Goal: Transaction & Acquisition: Purchase product/service

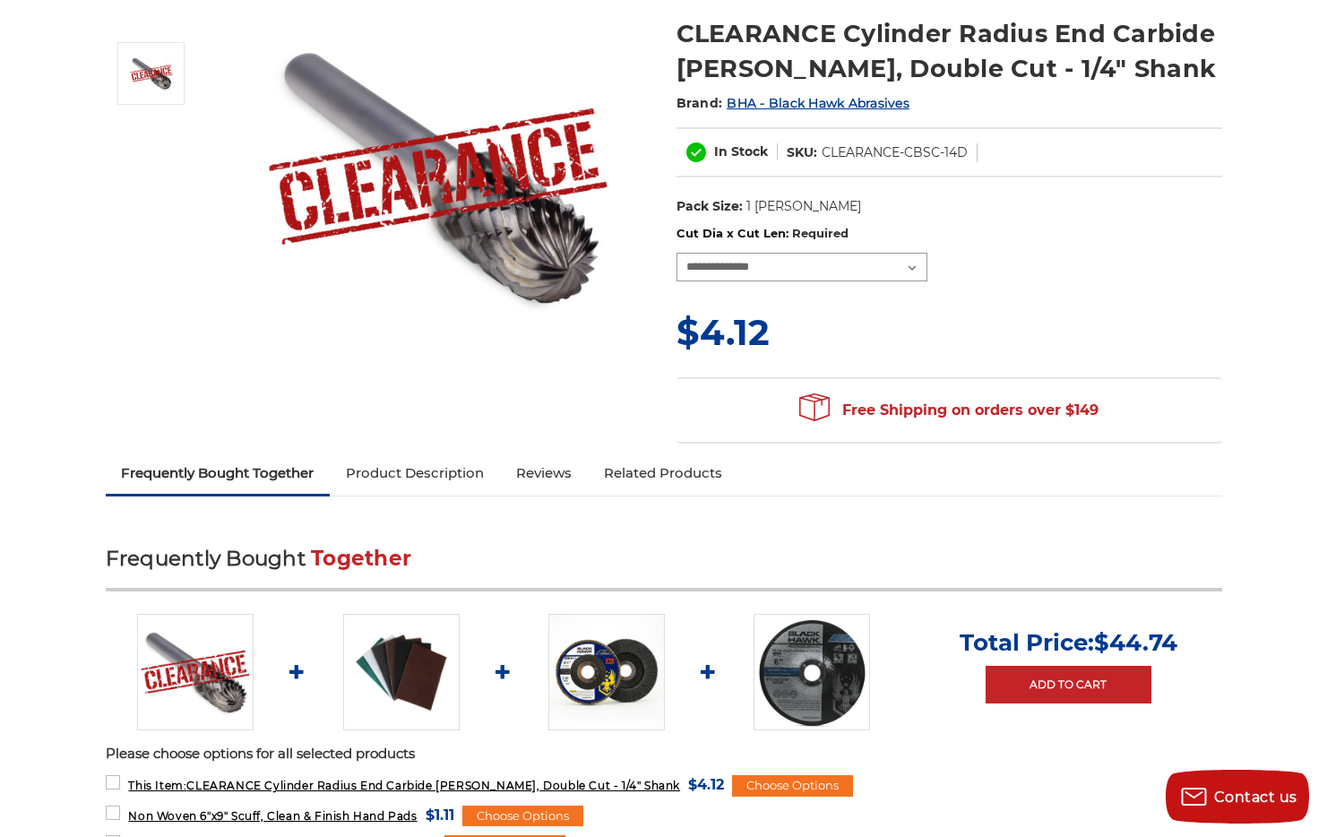
scroll to position [295, 0]
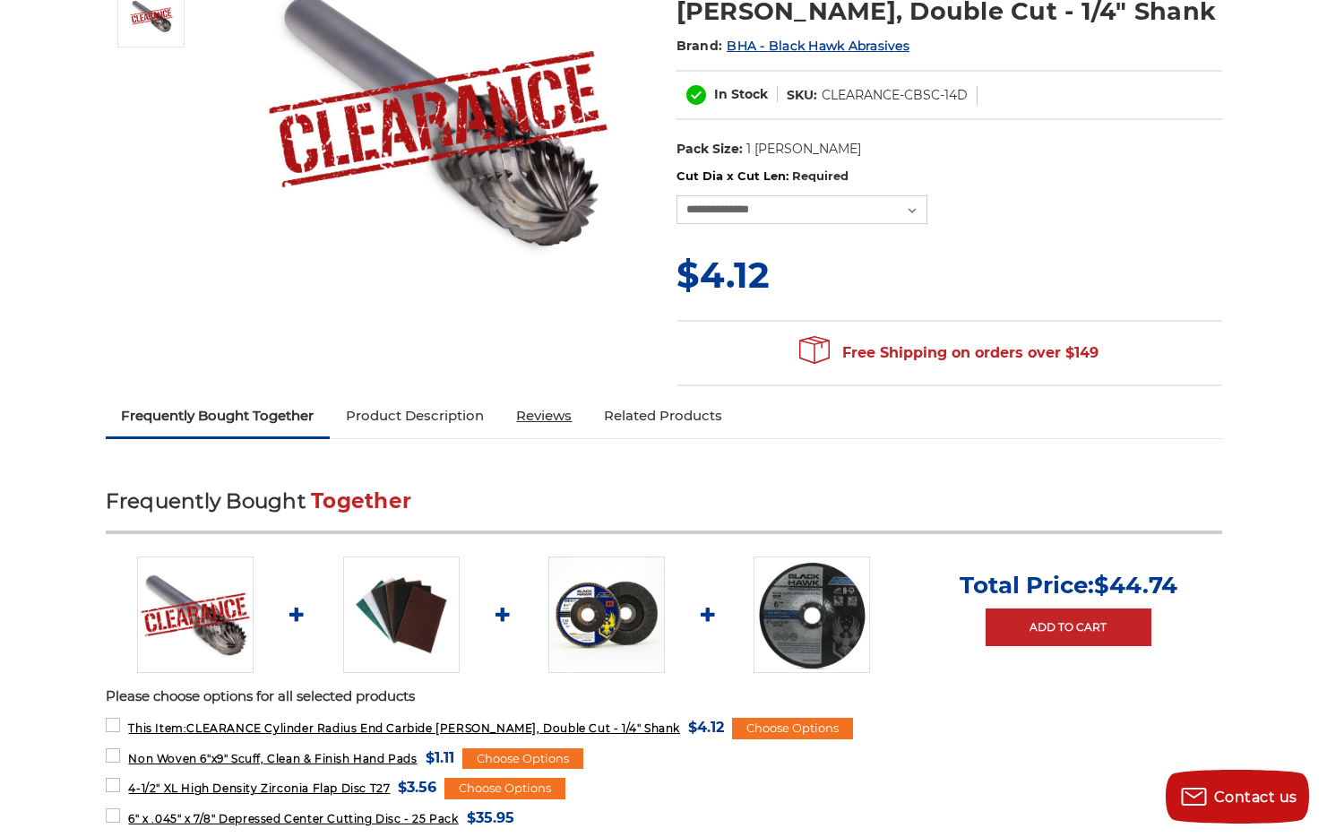
click at [554, 415] on link "Reviews" at bounding box center [544, 415] width 88 height 39
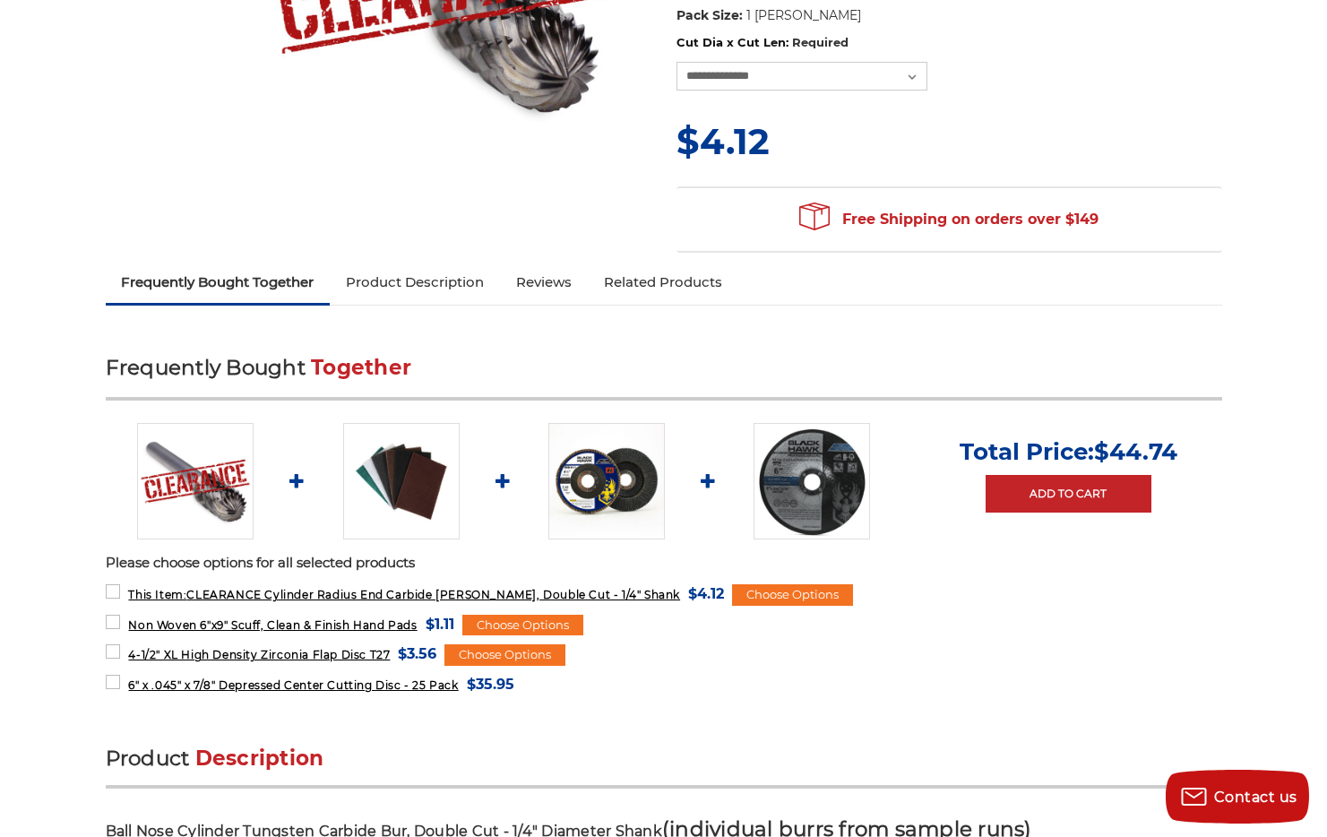
scroll to position [760, 0]
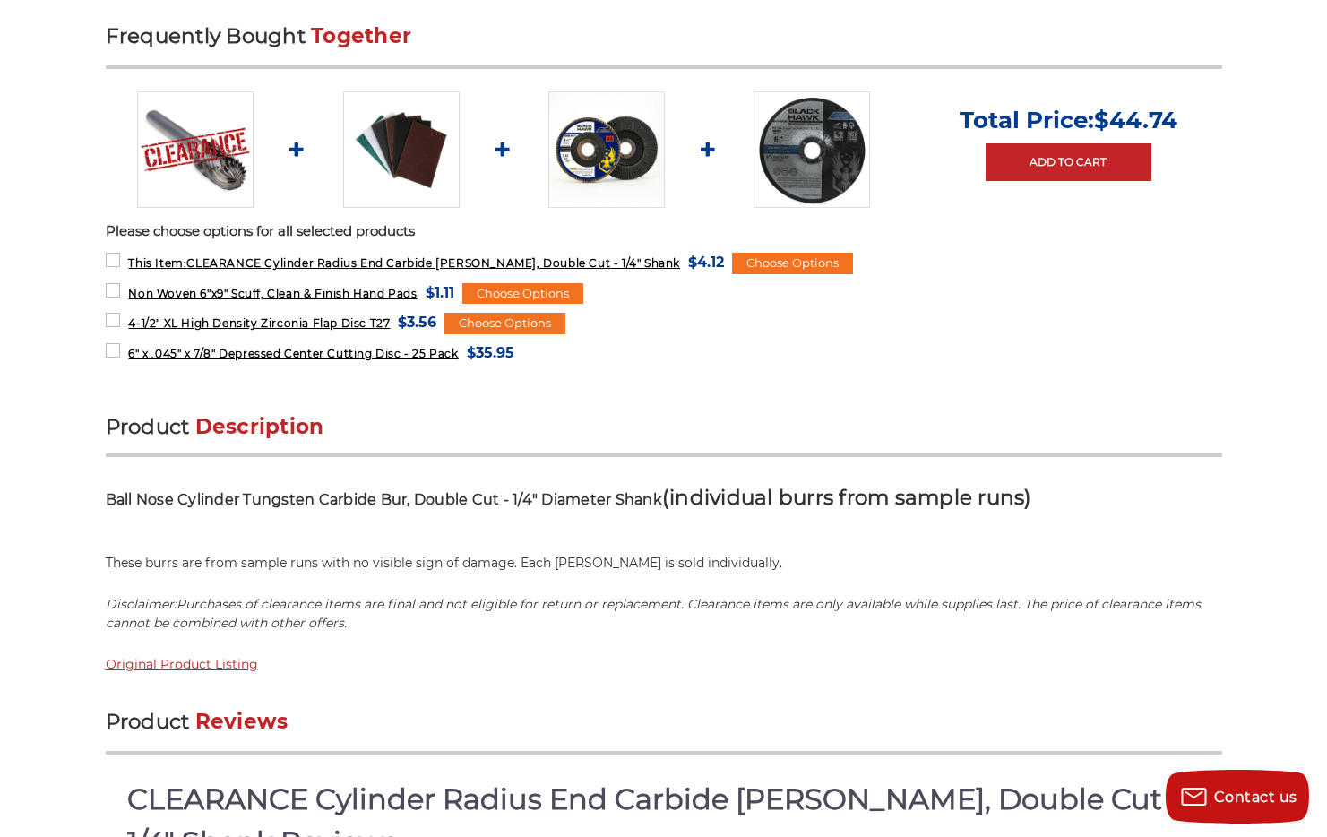
click at [201, 657] on link "Original Product Listing" at bounding box center [182, 664] width 152 height 16
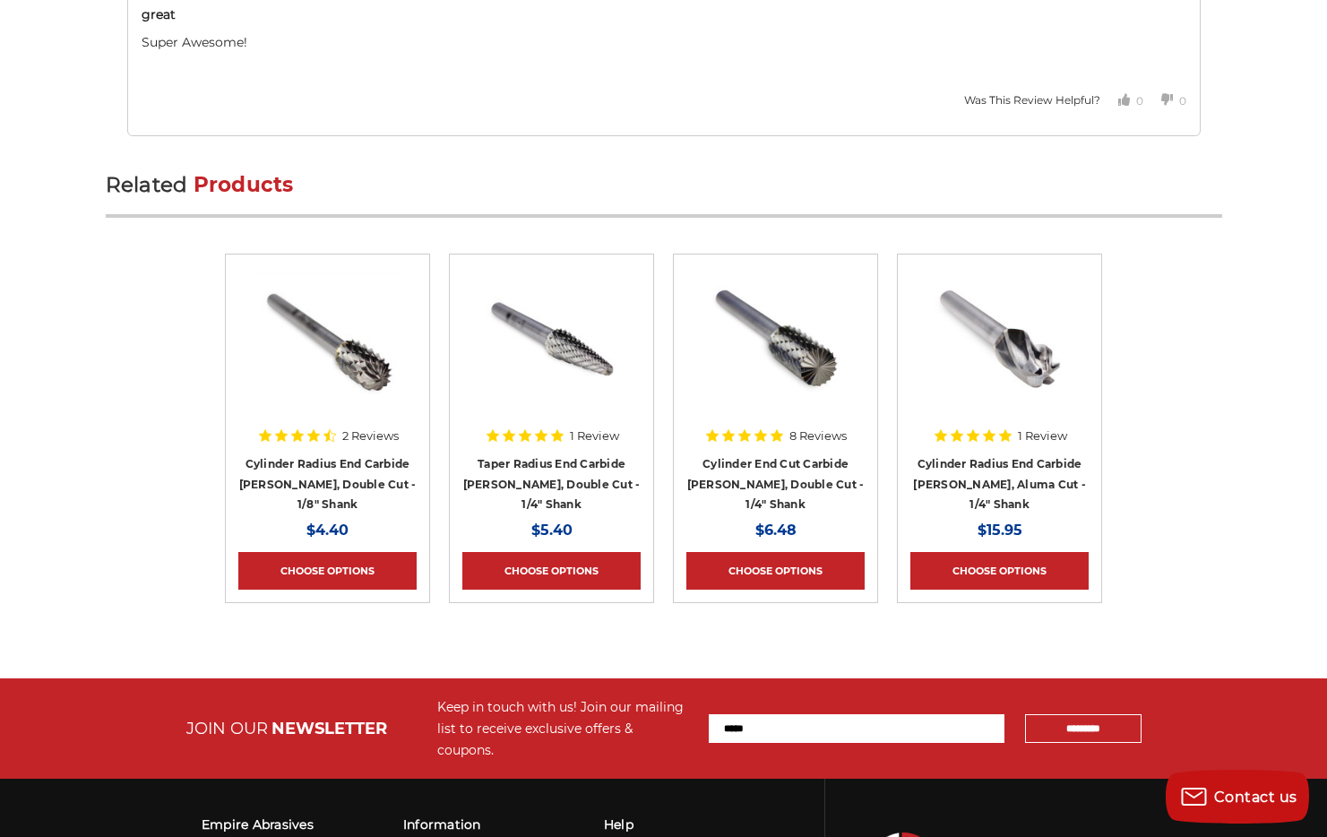
scroll to position [5565, 0]
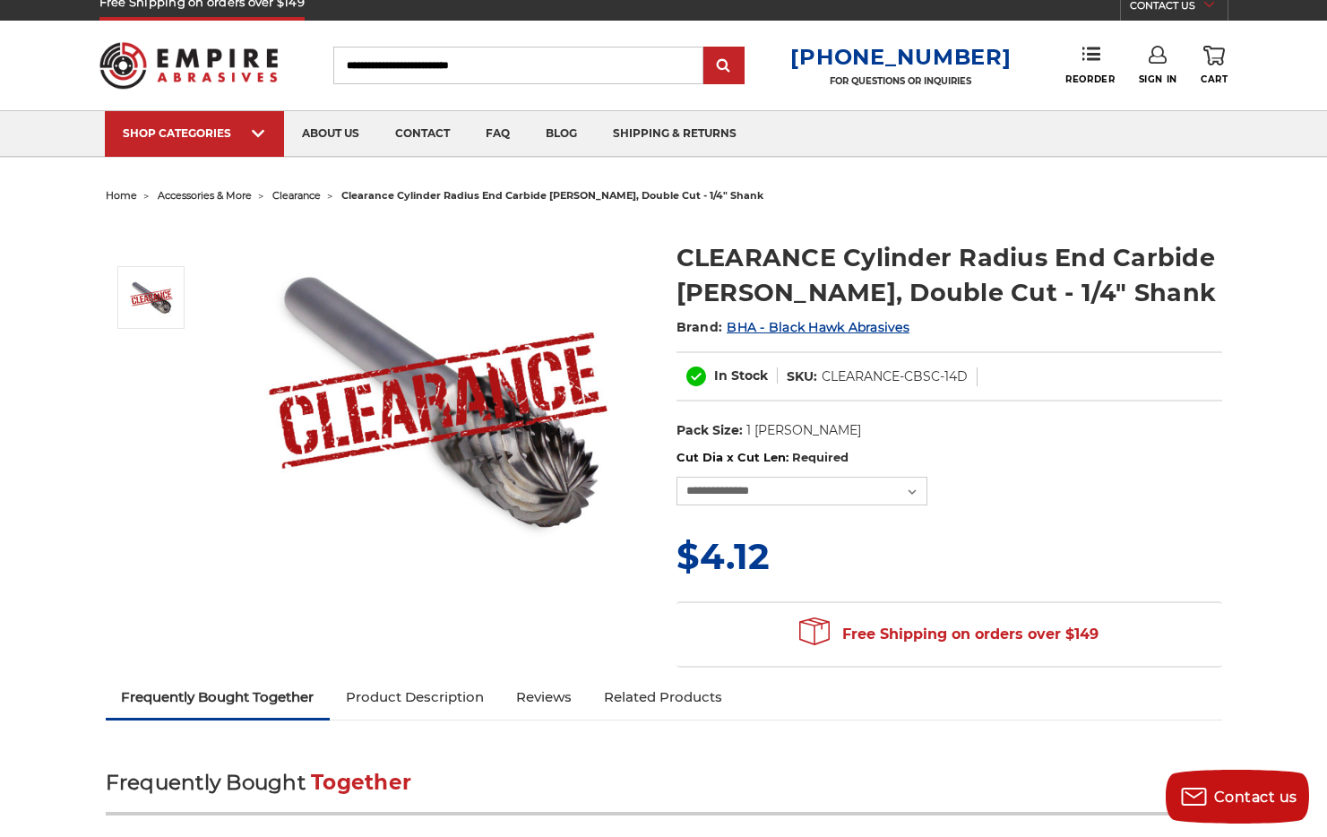
click at [319, 194] on span "clearance" at bounding box center [296, 195] width 48 height 13
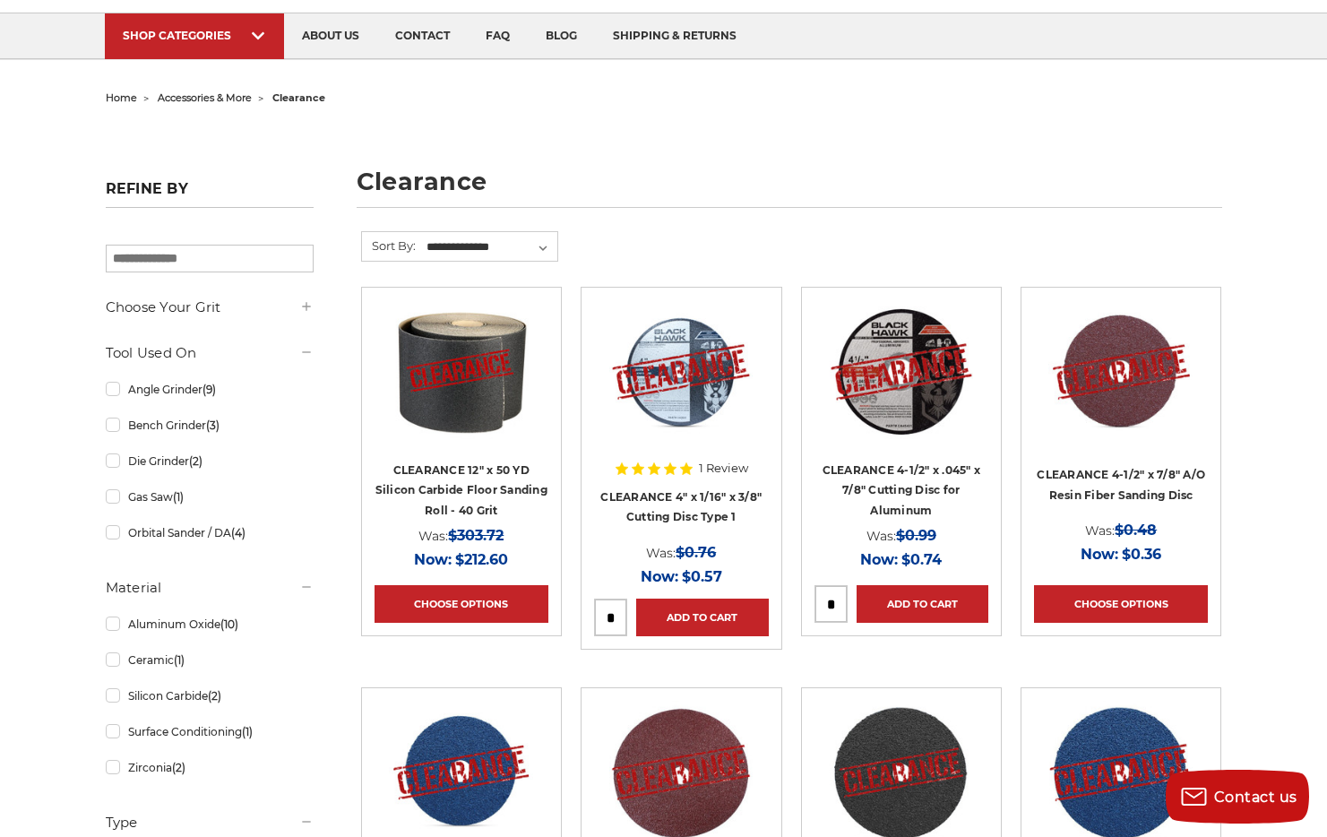
scroll to position [109, 0]
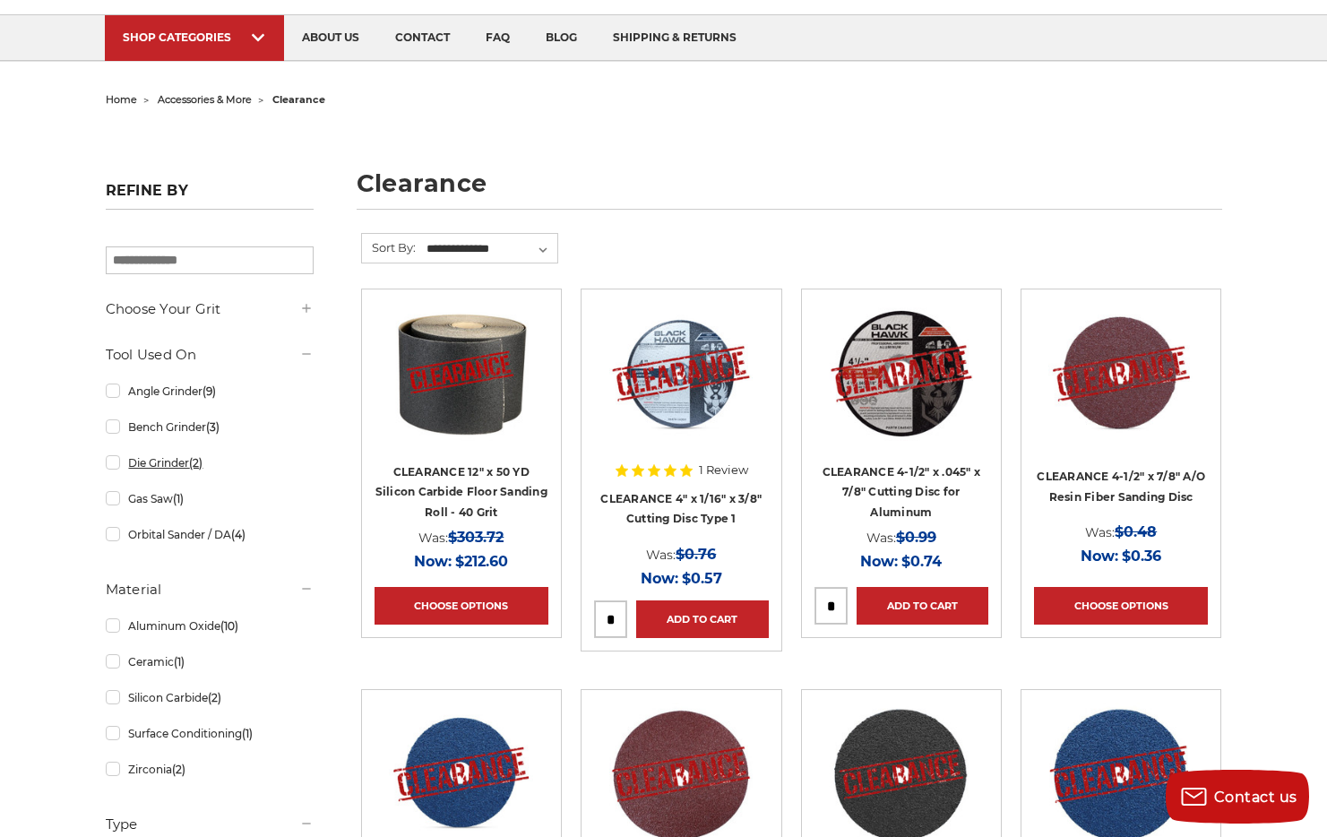
click at [144, 461] on link "Die Grinder (2)" at bounding box center [210, 462] width 208 height 31
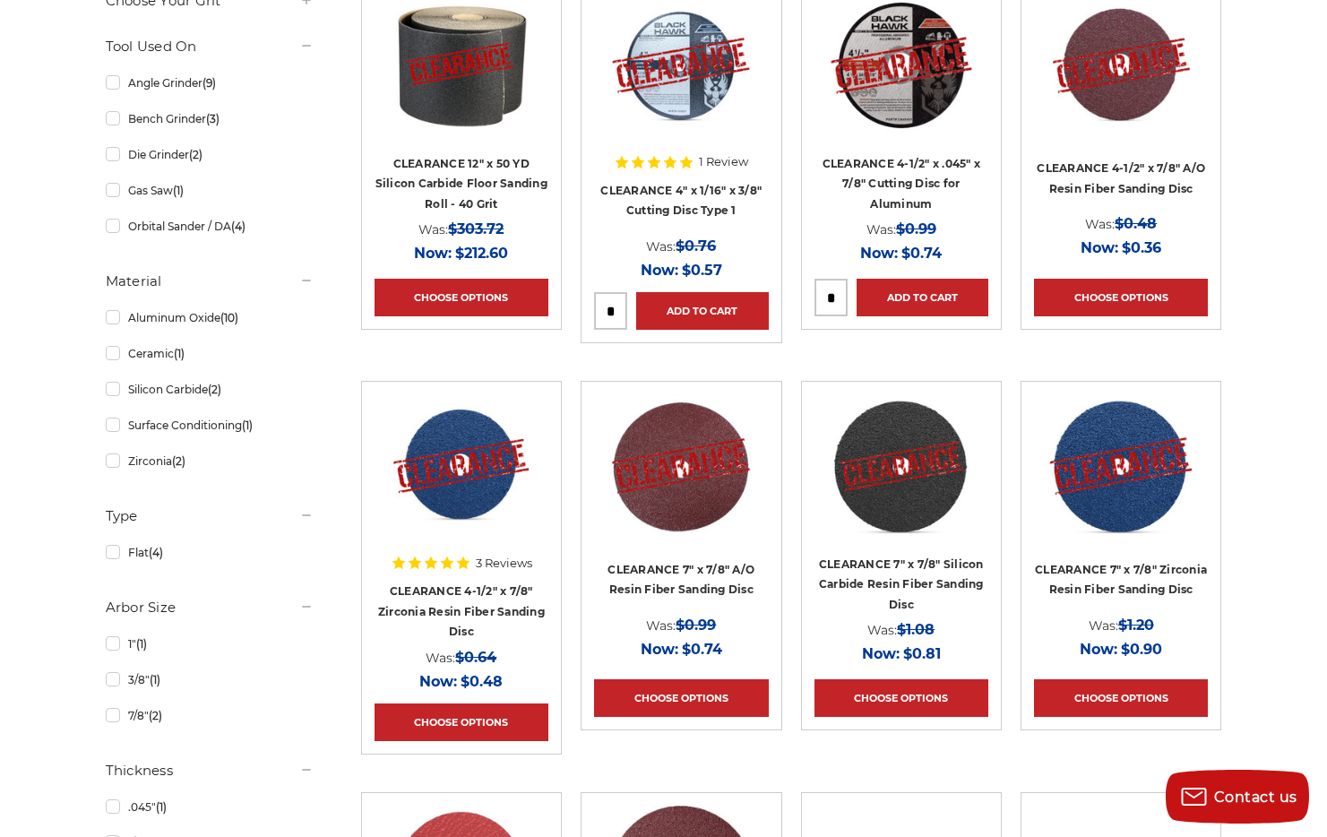
scroll to position [583, 0]
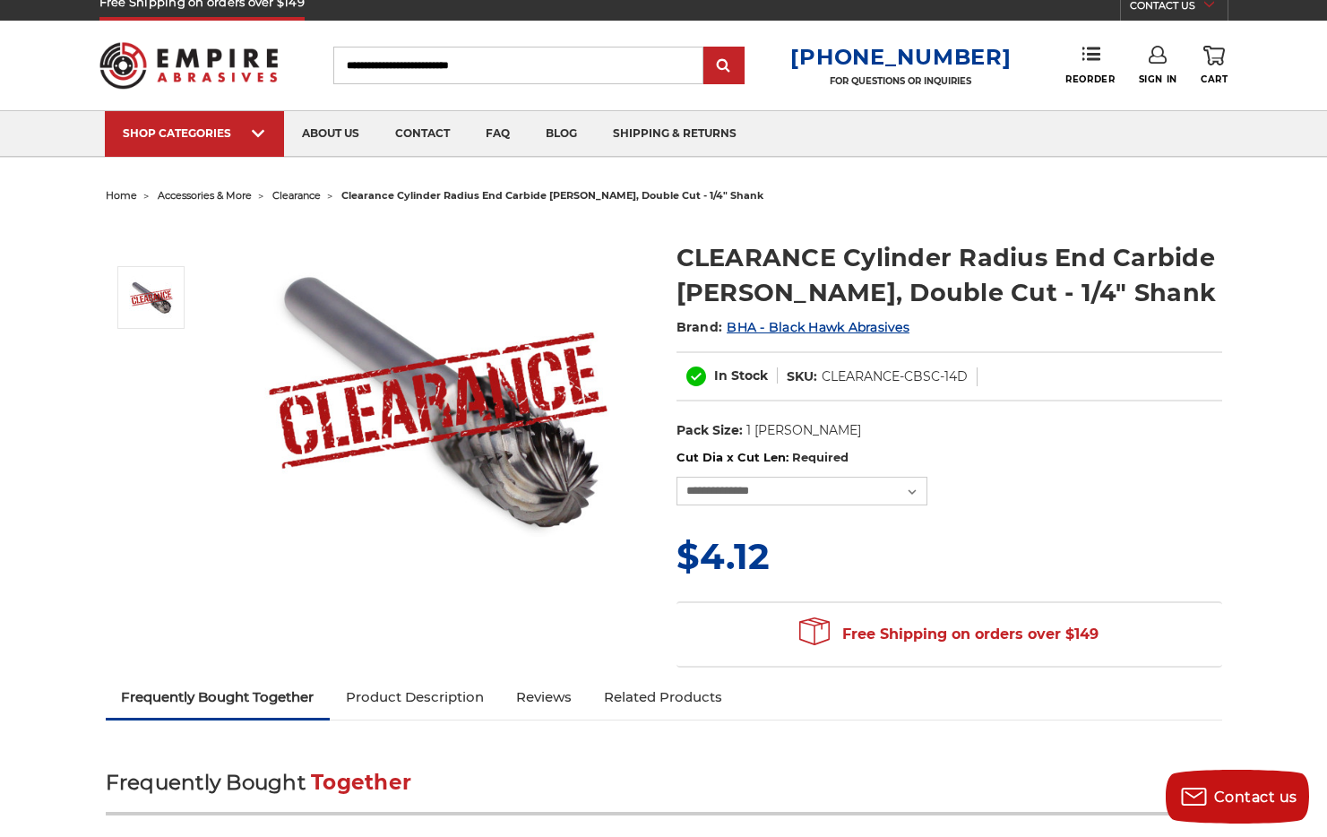
click at [504, 75] on input "Search" at bounding box center [518, 66] width 370 height 38
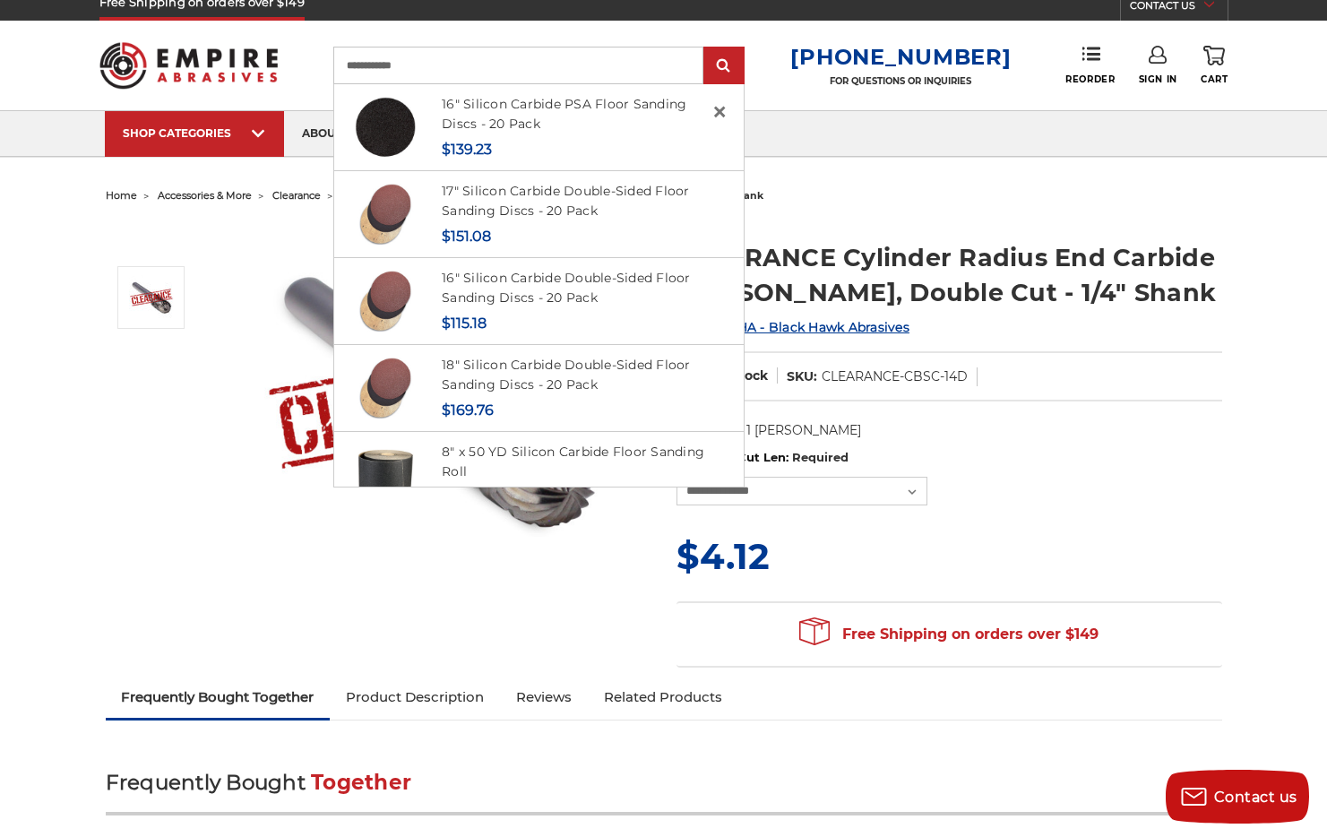
type input "**********"
click at [730, 66] on input "submit" at bounding box center [724, 66] width 36 height 36
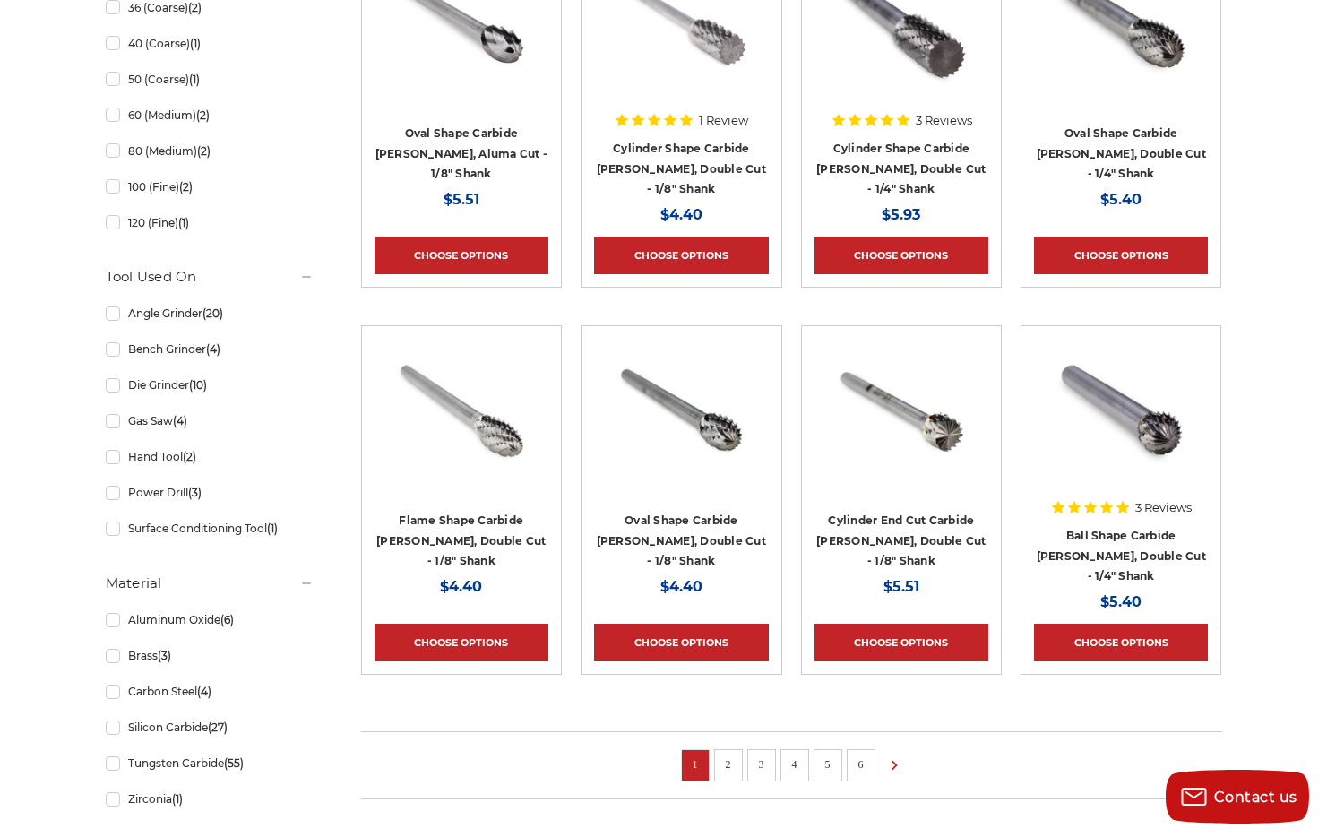
scroll to position [951, 0]
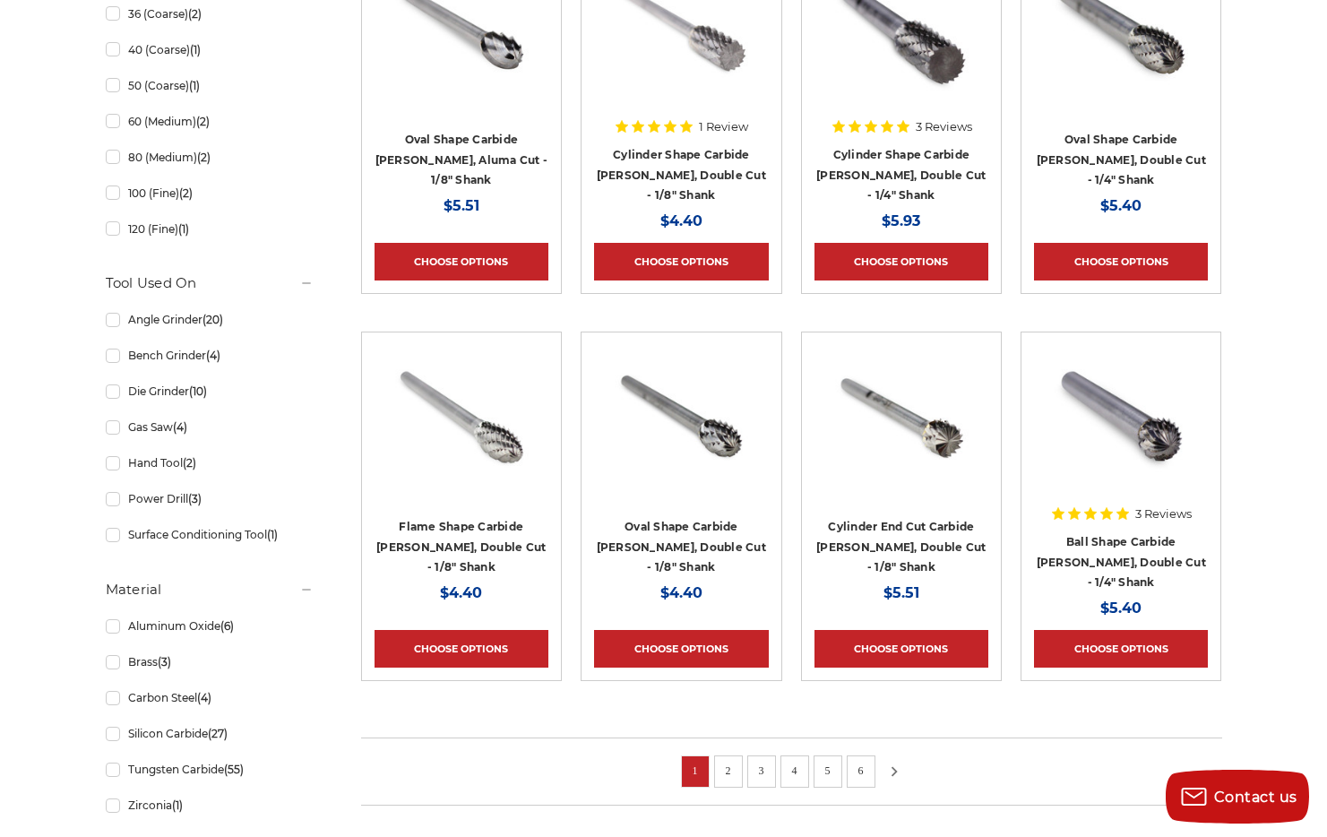
click at [895, 770] on use at bounding box center [894, 771] width 6 height 10
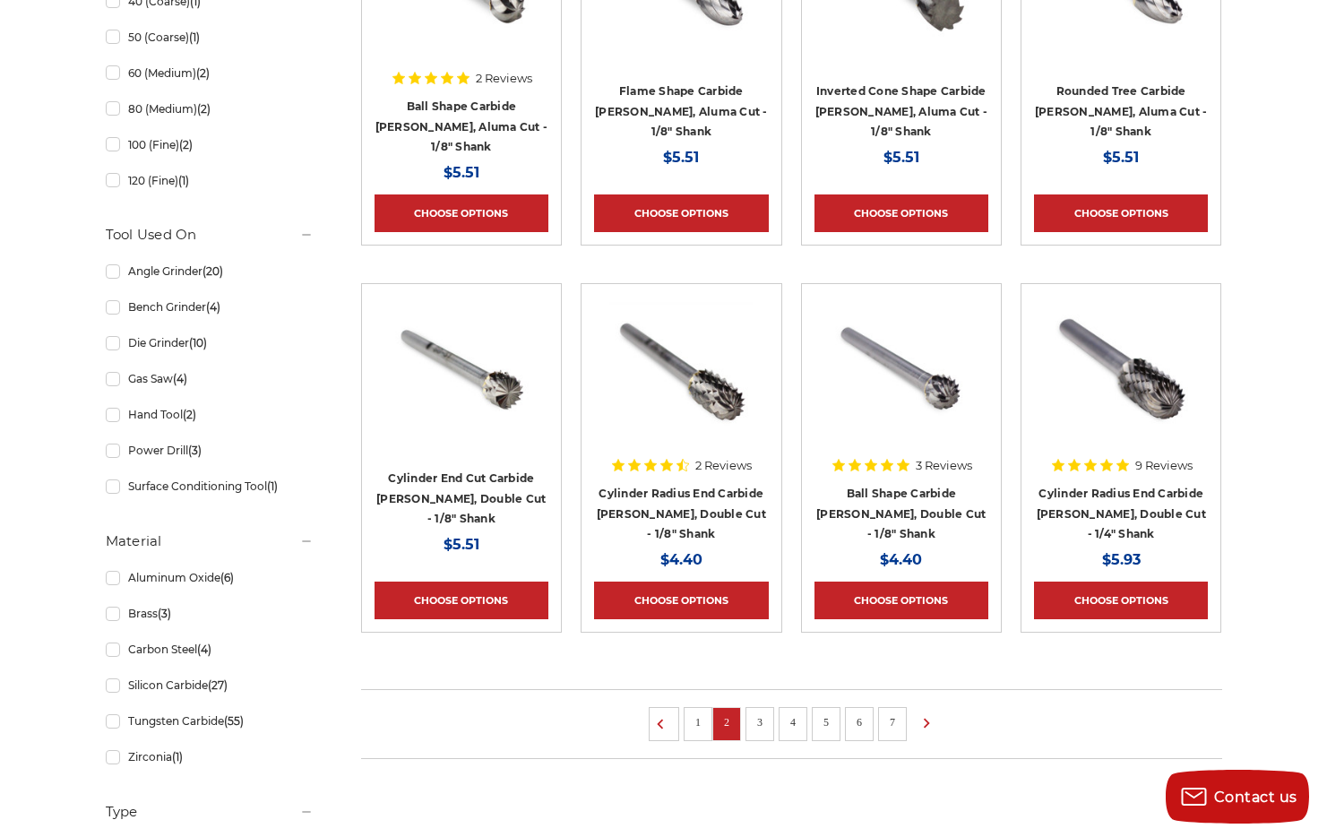
scroll to position [1020, 0]
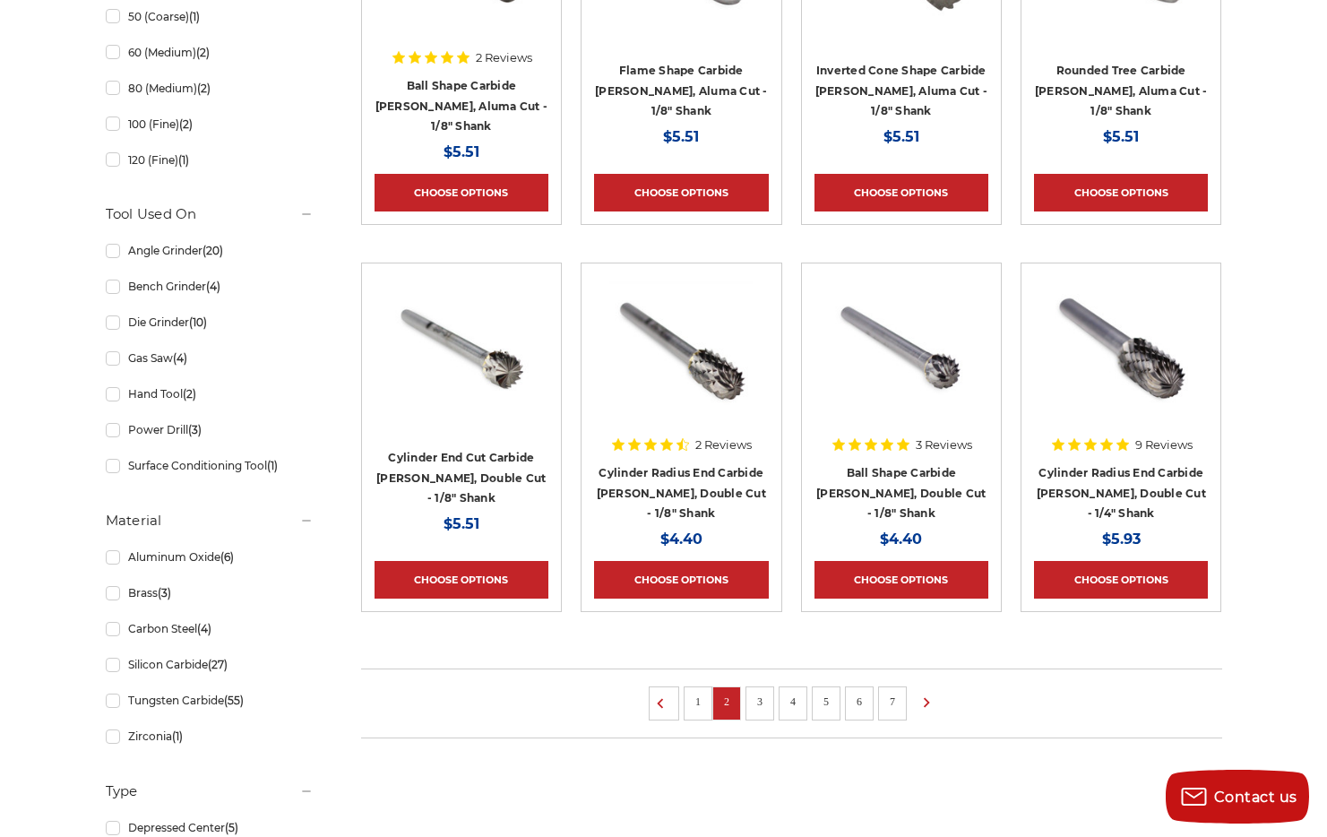
click at [761, 699] on link "3" at bounding box center [760, 702] width 18 height 20
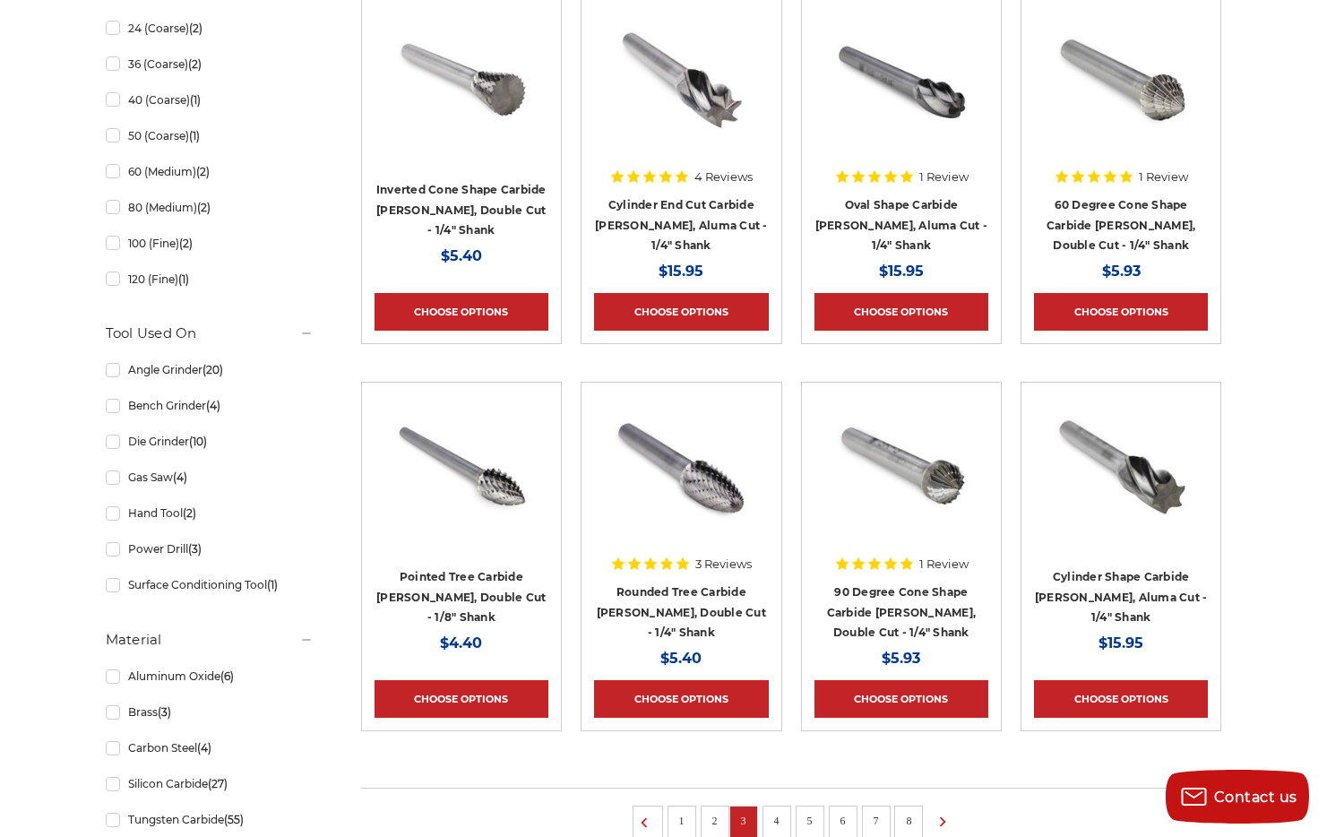
scroll to position [924, 0]
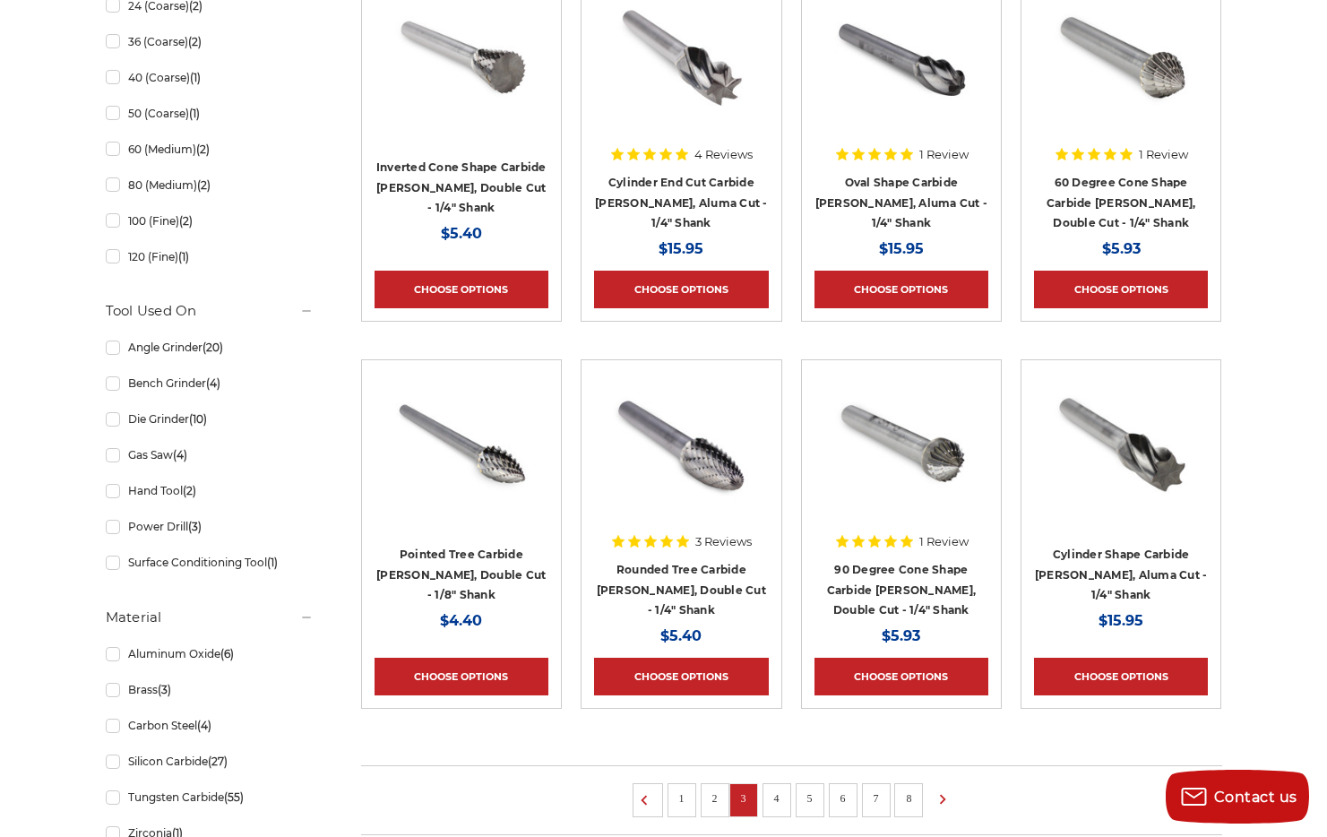
click at [770, 802] on link "4" at bounding box center [777, 798] width 18 height 20
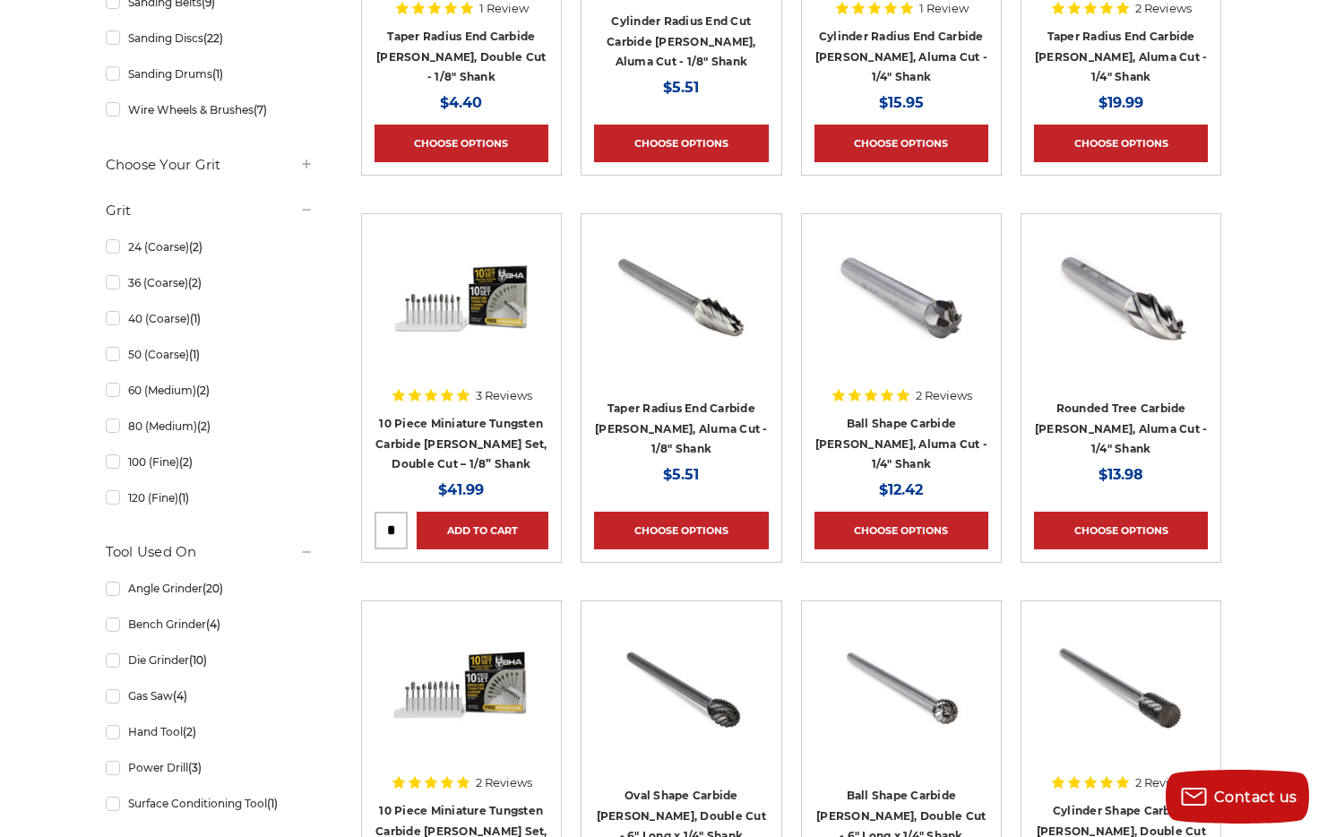
scroll to position [985, 0]
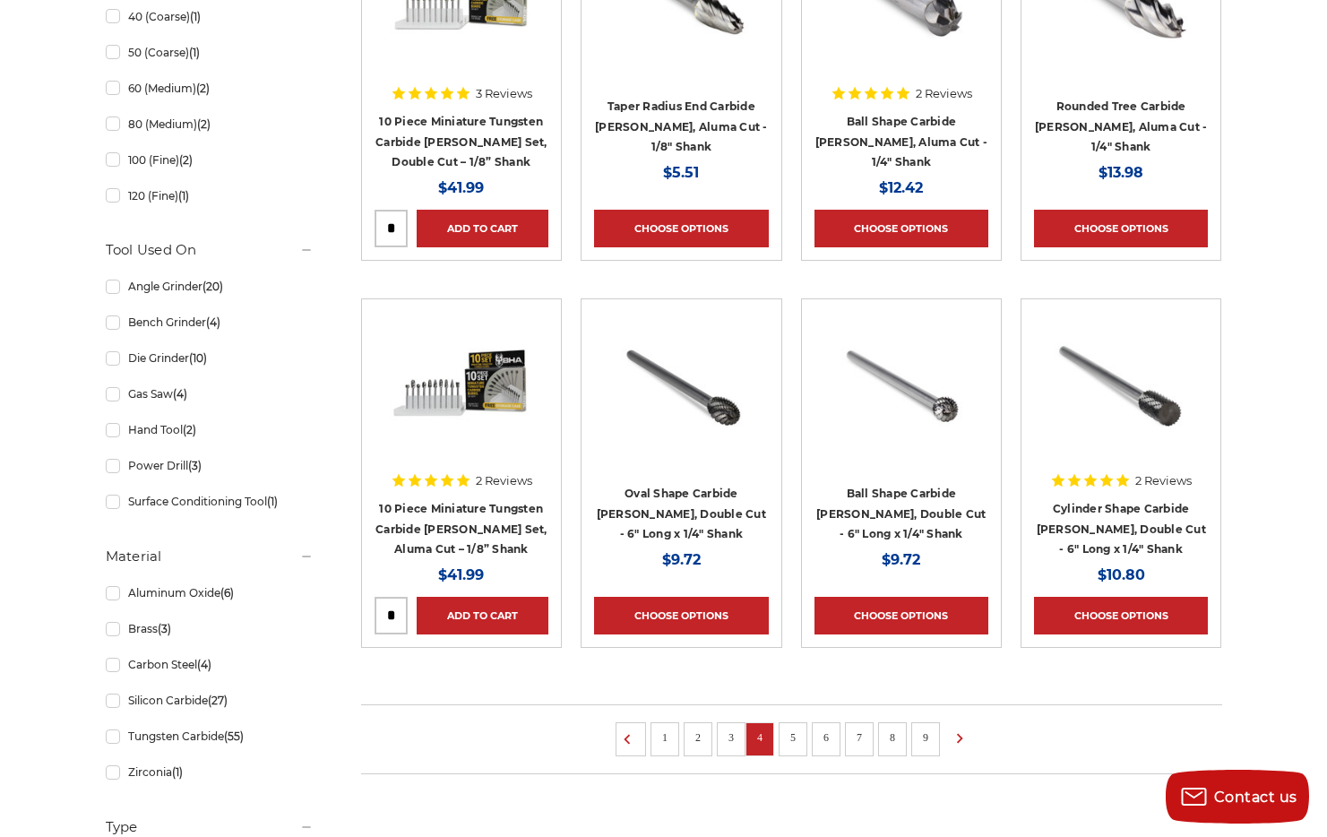
click at [795, 742] on link "5" at bounding box center [793, 737] width 18 height 20
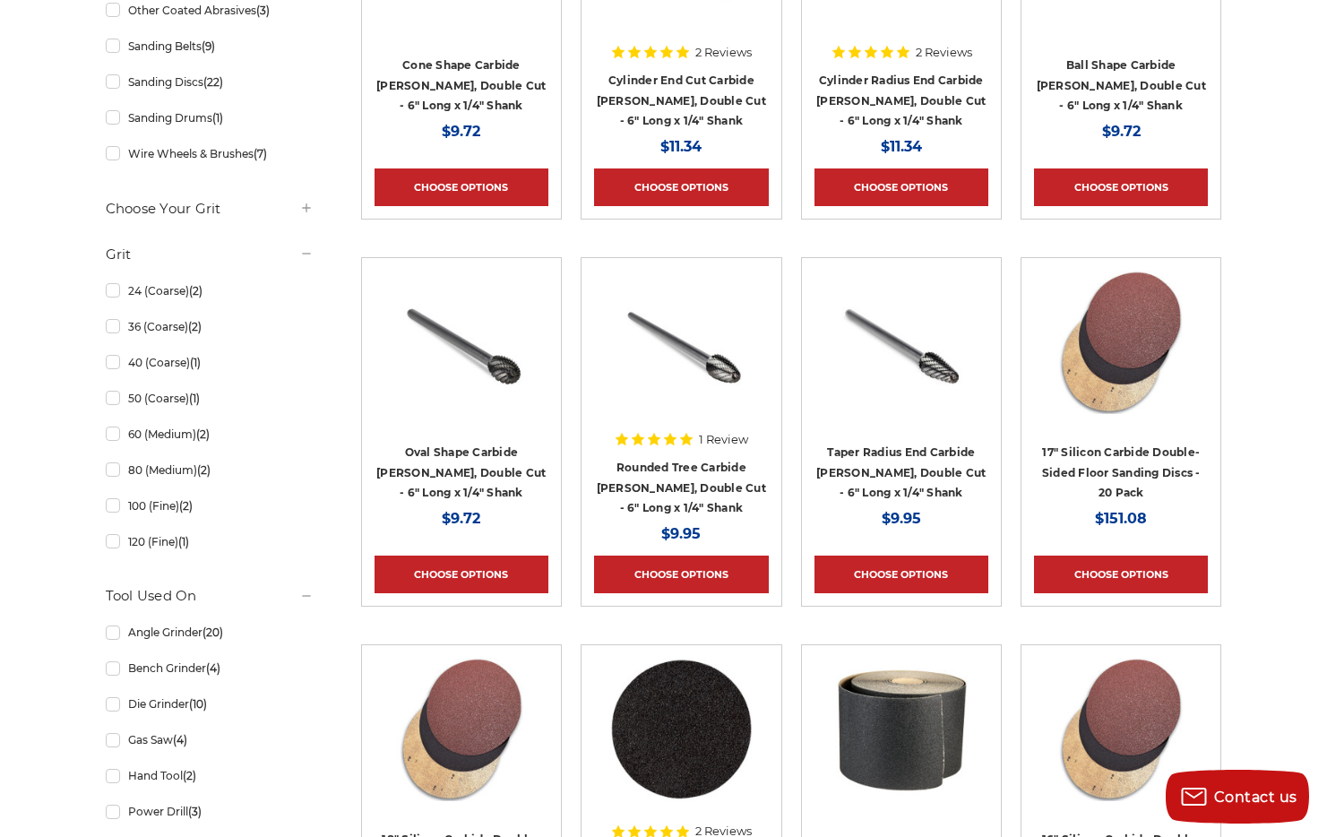
scroll to position [1171, 0]
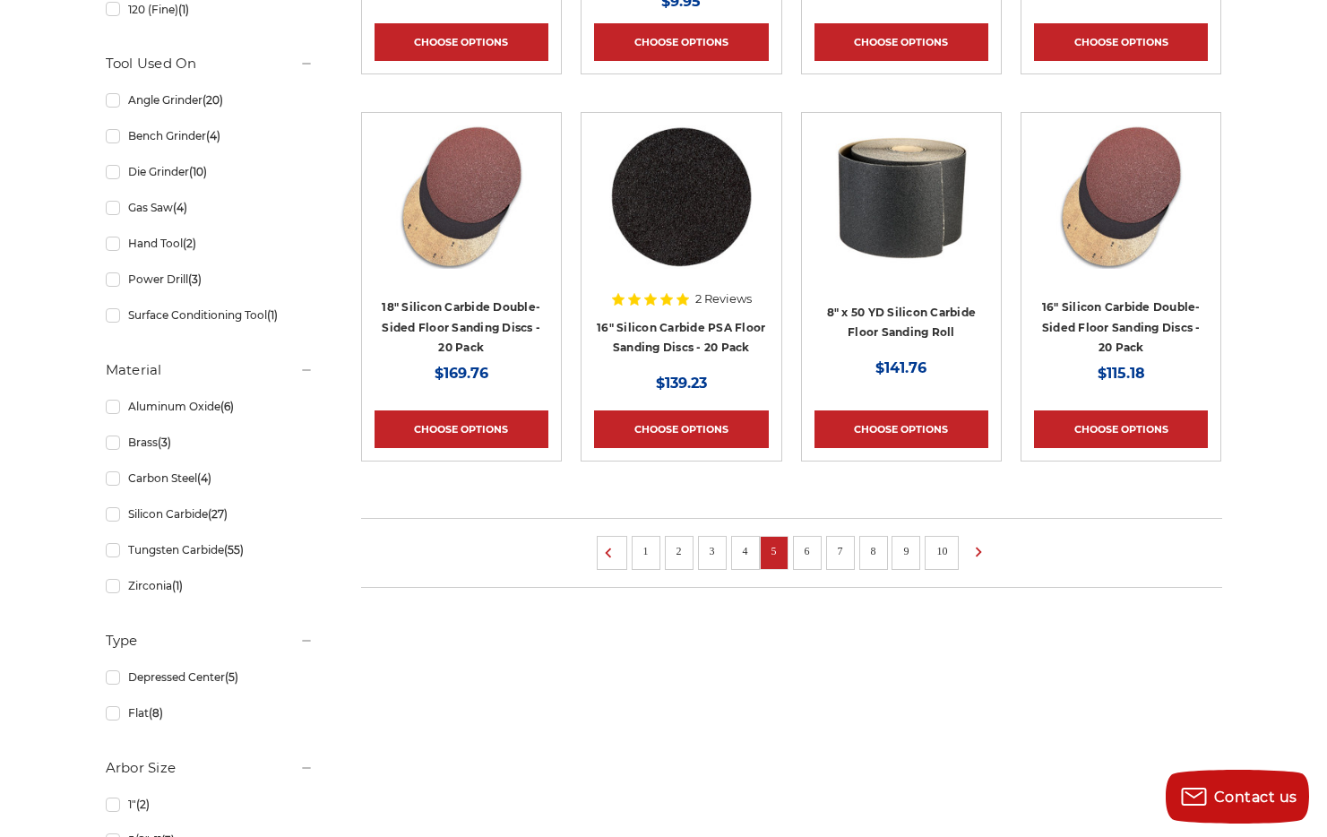
click at [811, 552] on link "6" at bounding box center [807, 551] width 18 height 20
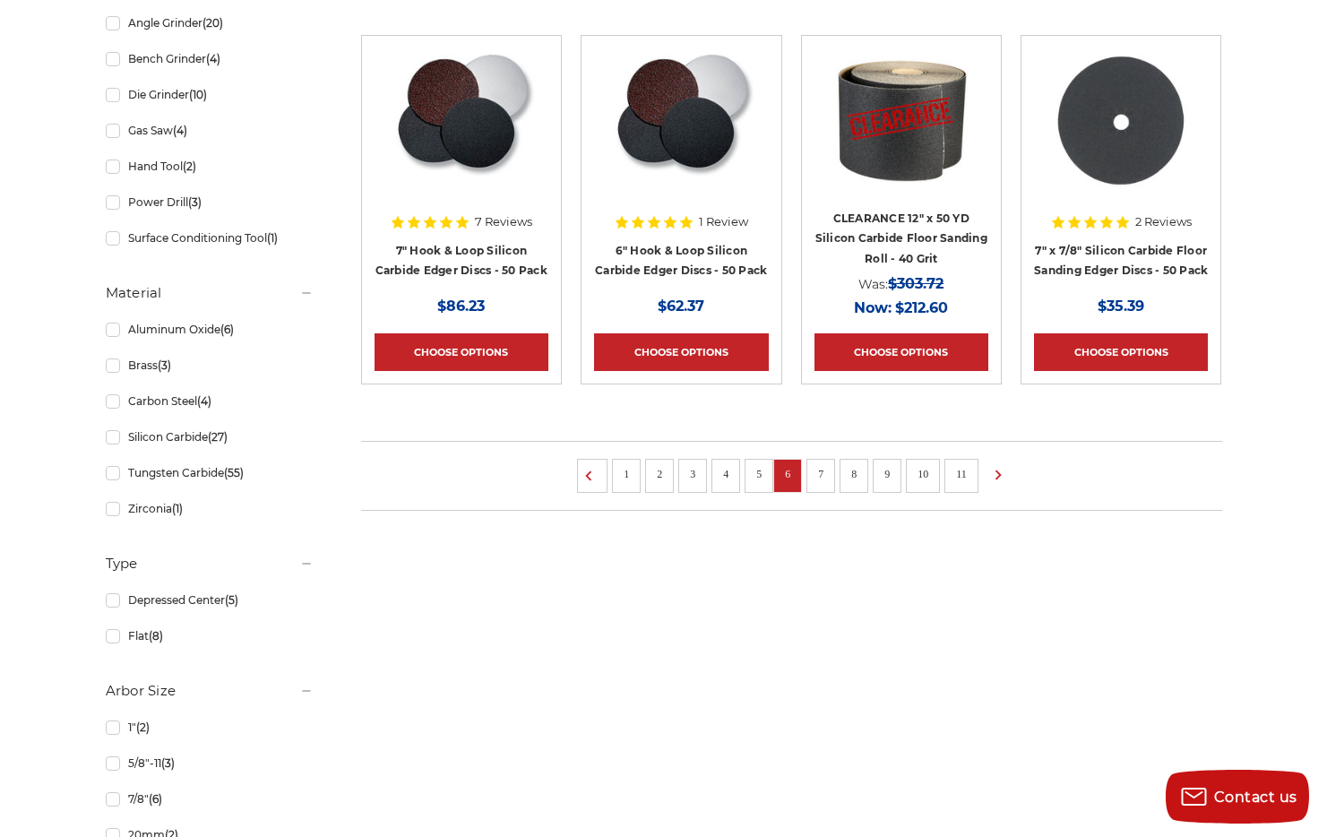
scroll to position [1171, 0]
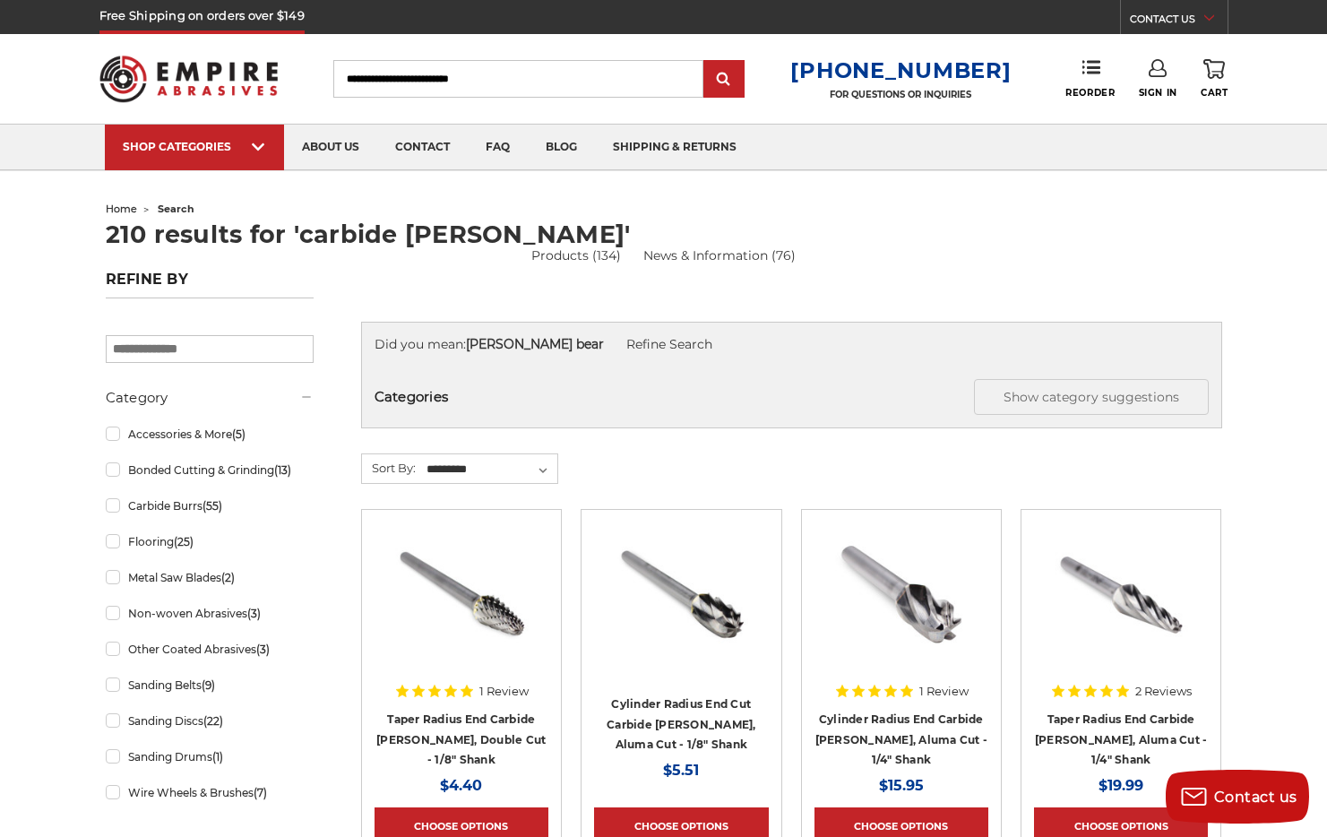
scroll to position [278, 0]
